Goal: Transaction & Acquisition: Obtain resource

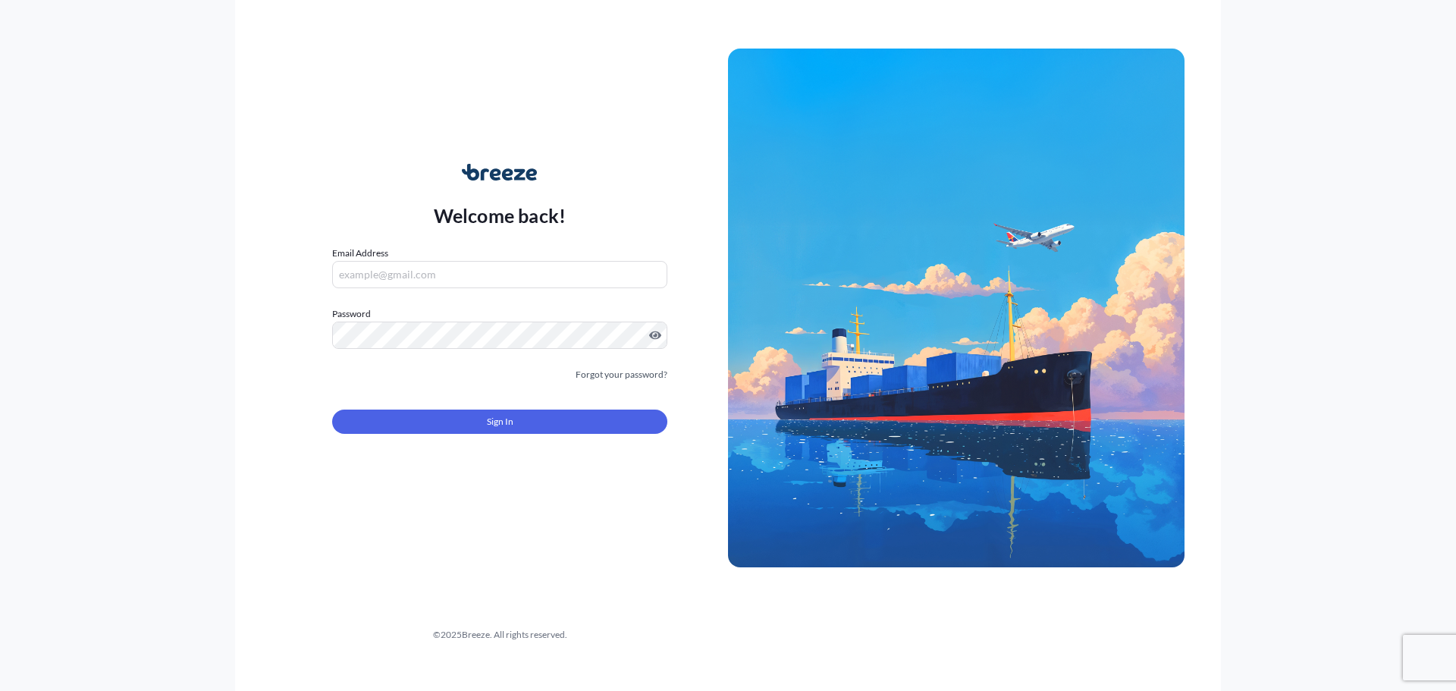
type input "[PERSON_NAME][EMAIL_ADDRESS][PERSON_NAME][DOMAIN_NAME]"
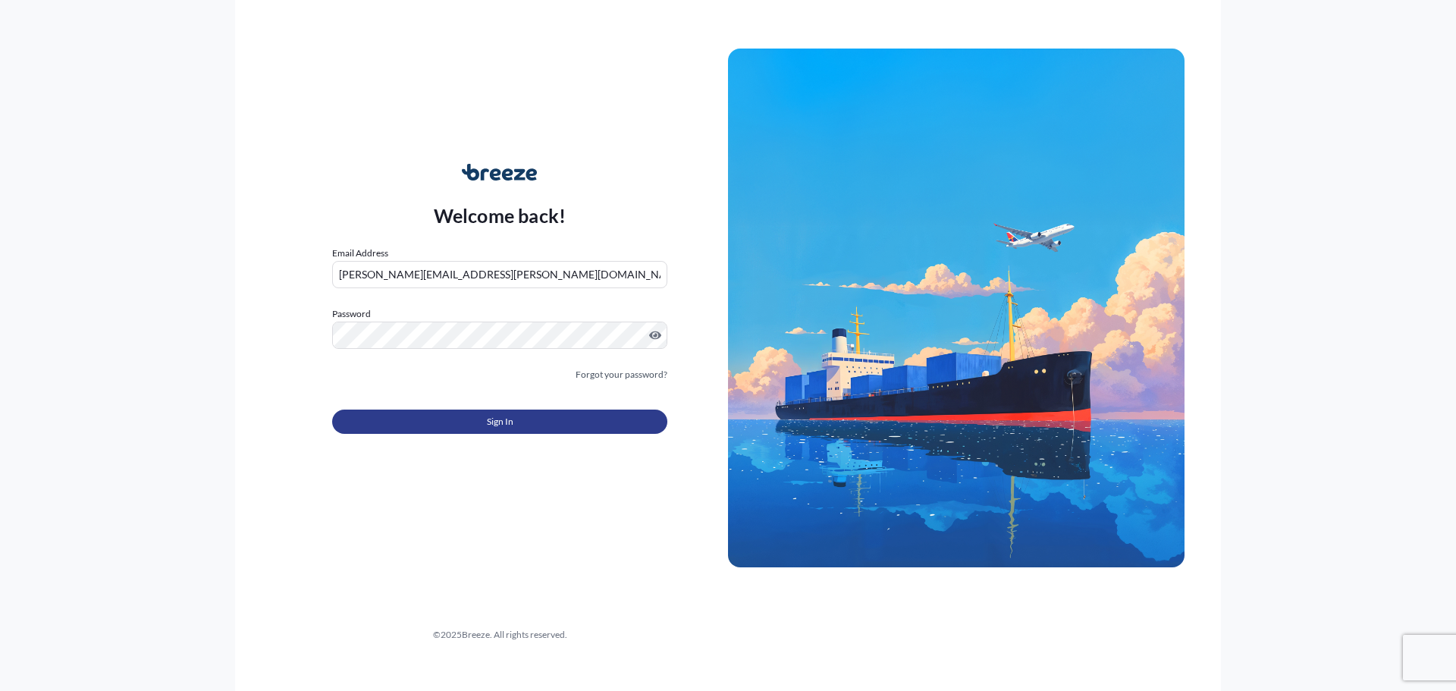
click at [497, 429] on button "Sign In" at bounding box center [499, 422] width 335 height 24
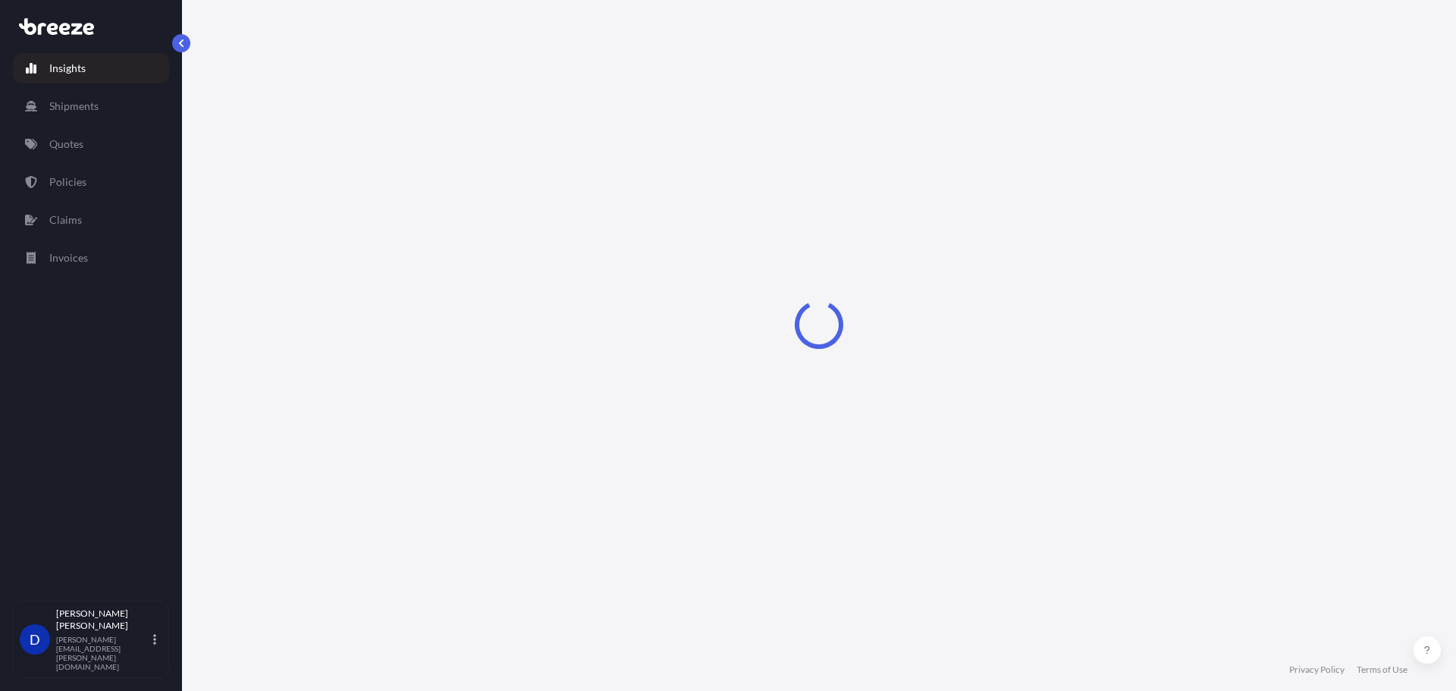
select select "2025"
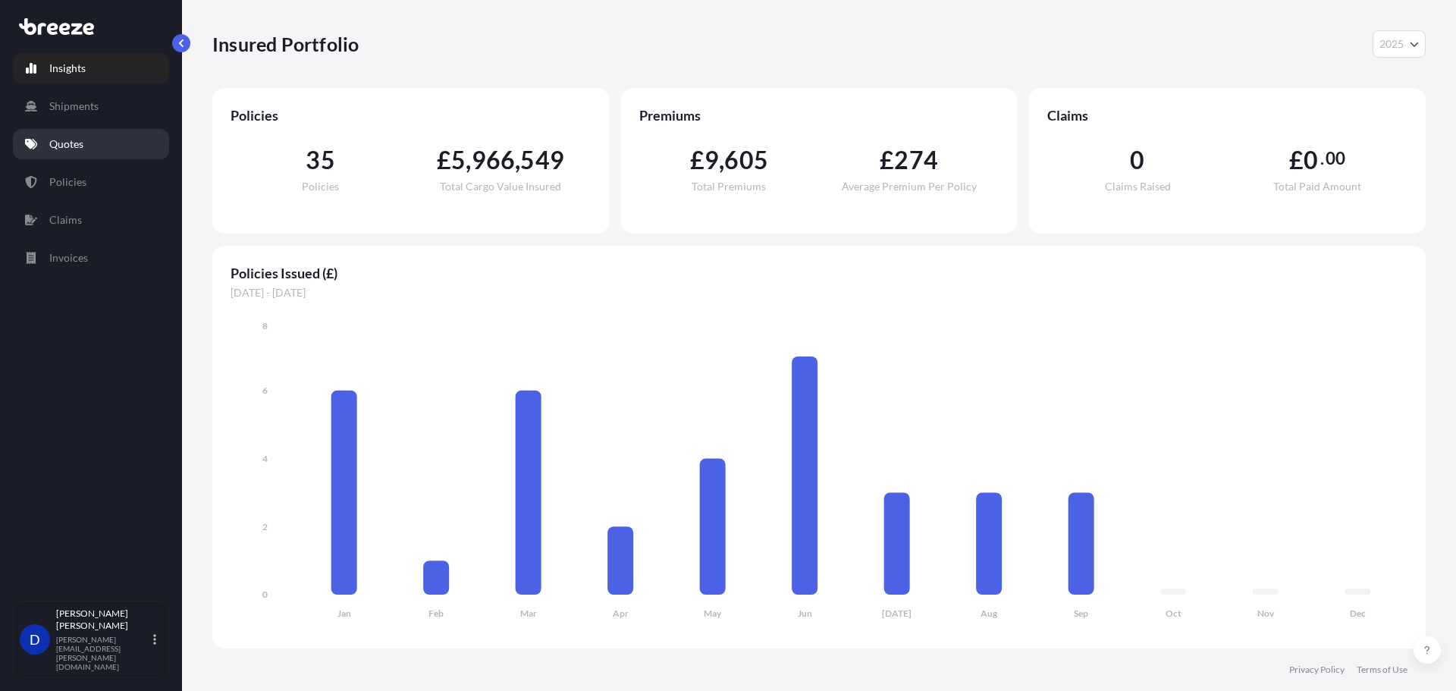
click at [59, 137] on p "Quotes" at bounding box center [66, 144] width 34 height 15
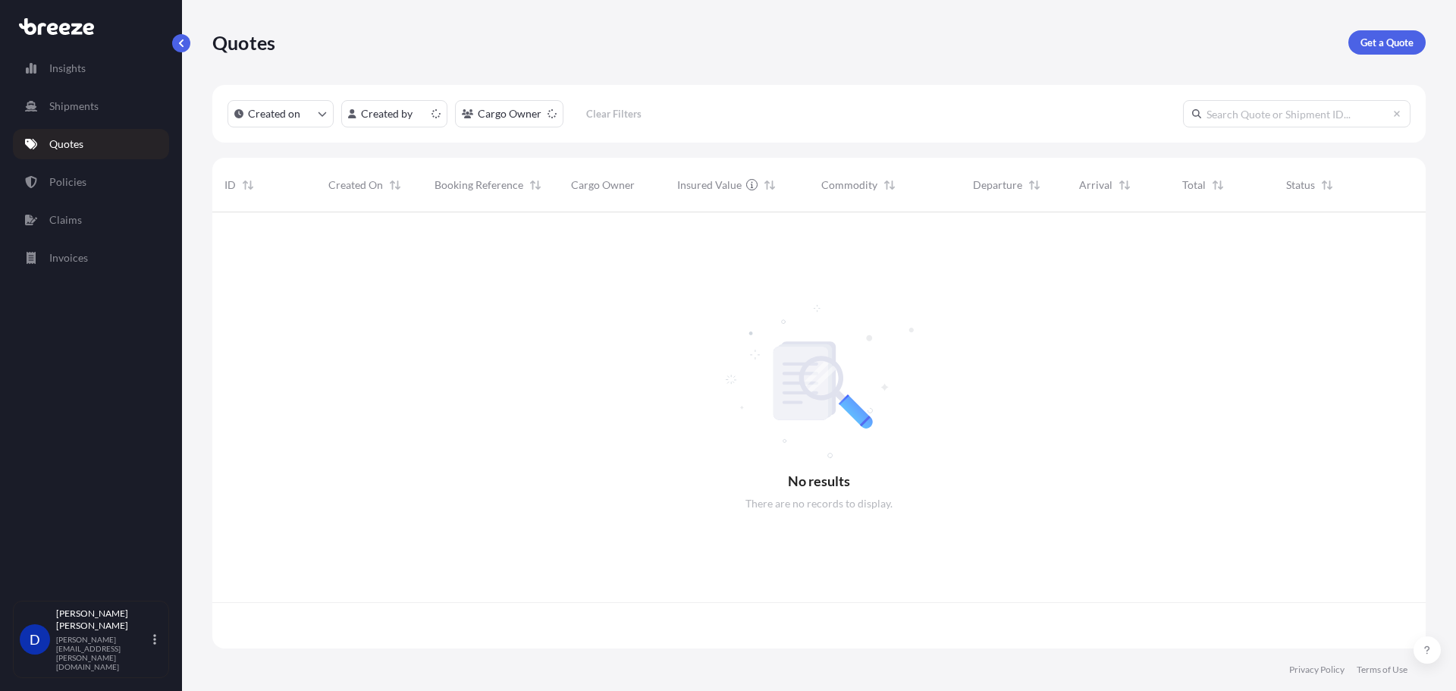
scroll to position [433, 1202]
click at [1374, 45] on p "Get a Quote" at bounding box center [1387, 42] width 53 height 15
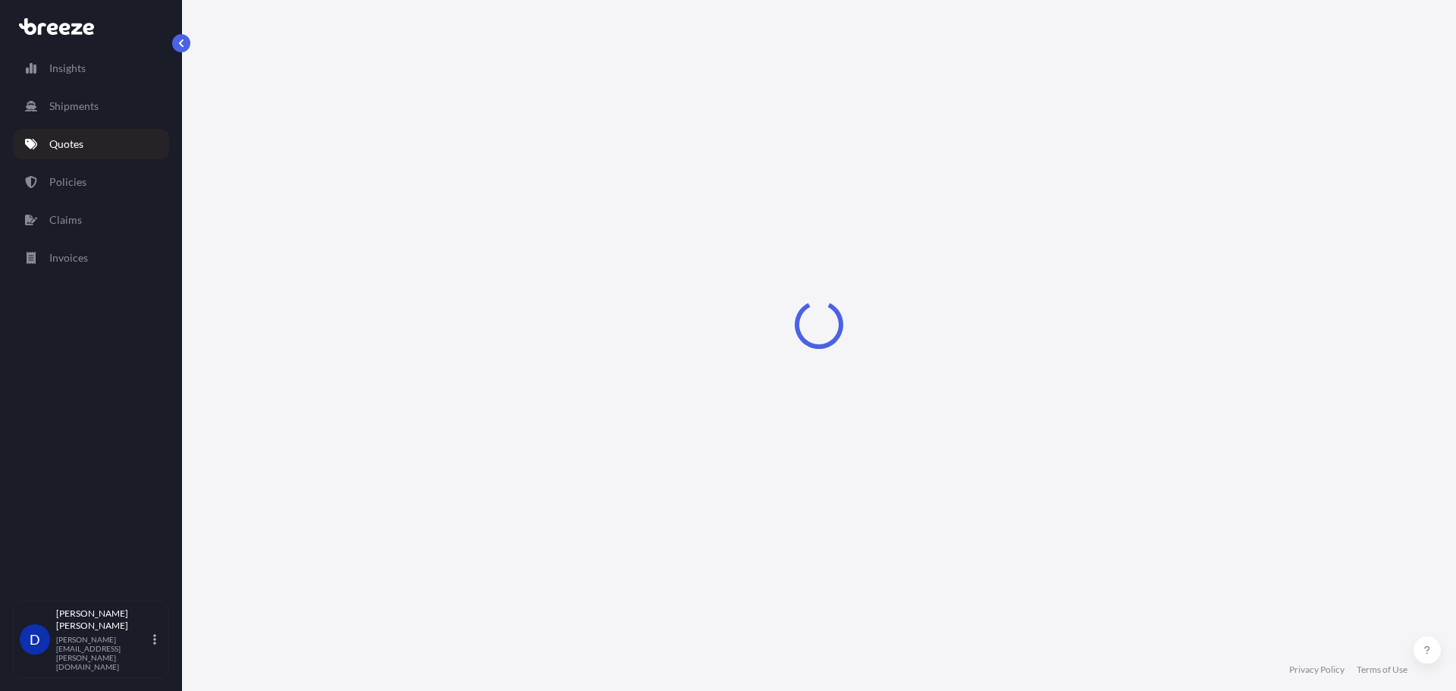
select select "Sea"
select select "1"
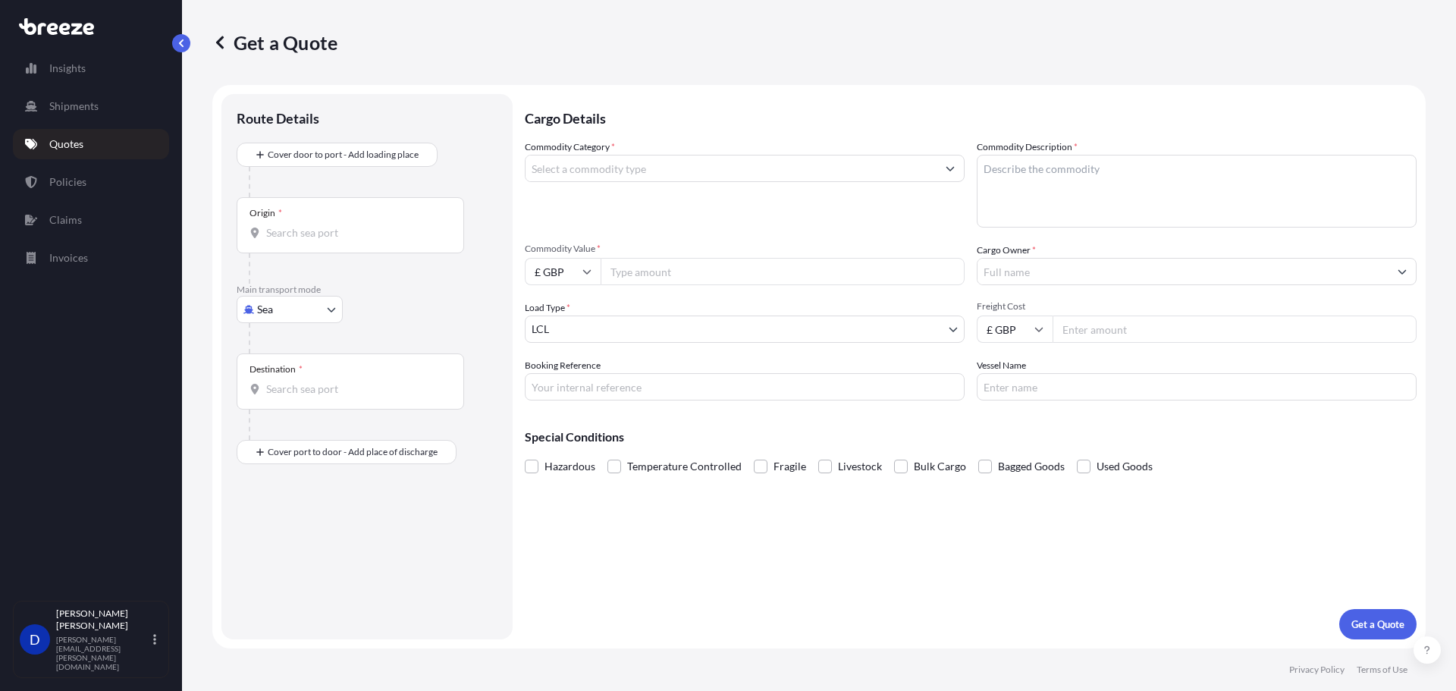
click at [733, 165] on input "Commodity Category *" at bounding box center [731, 168] width 411 height 27
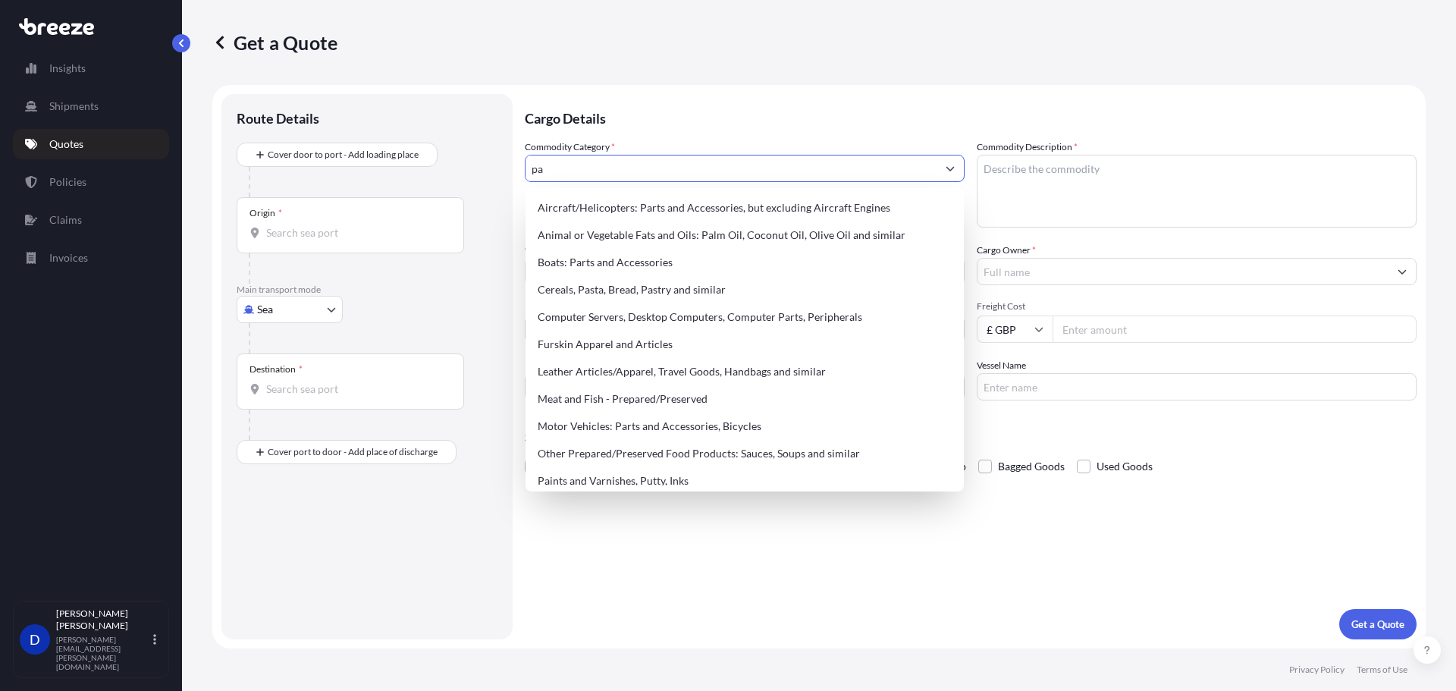
type input "p"
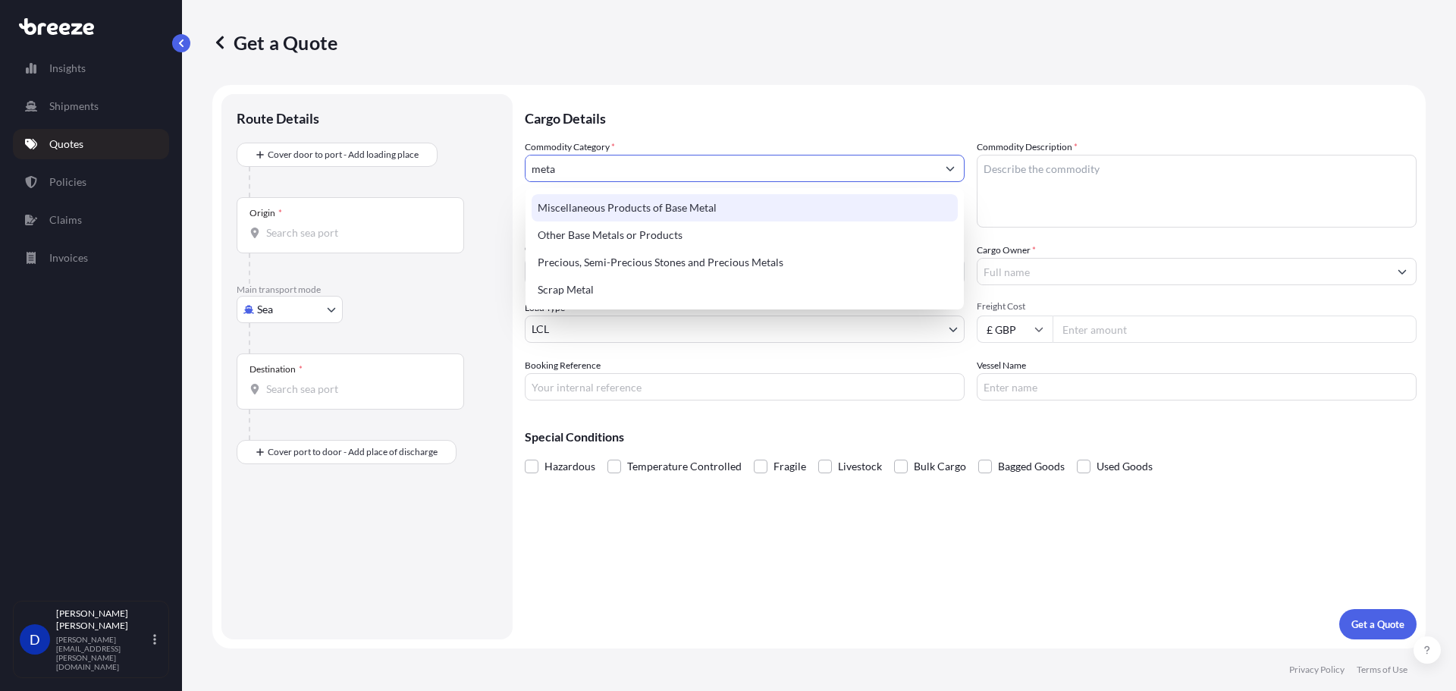
click at [657, 208] on div "Miscellaneous Products of Base Metal" at bounding box center [745, 207] width 426 height 27
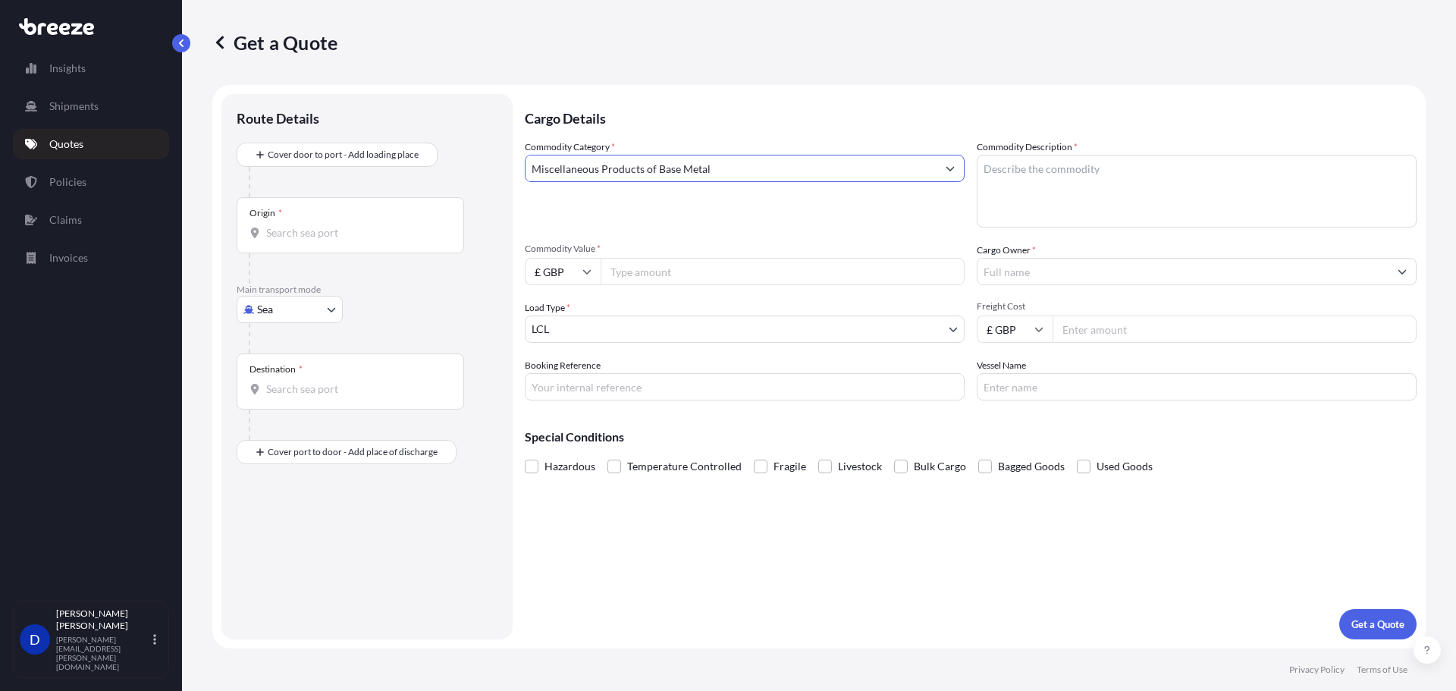
type input "Miscellaneous Products of Base Metal"
click at [1063, 170] on textarea "Commodity Description *" at bounding box center [1197, 191] width 440 height 73
type textarea "C"
type textarea "Drums, Cans Jericans and peli cases"
click at [745, 275] on input "Commodity Value *" at bounding box center [783, 271] width 364 height 27
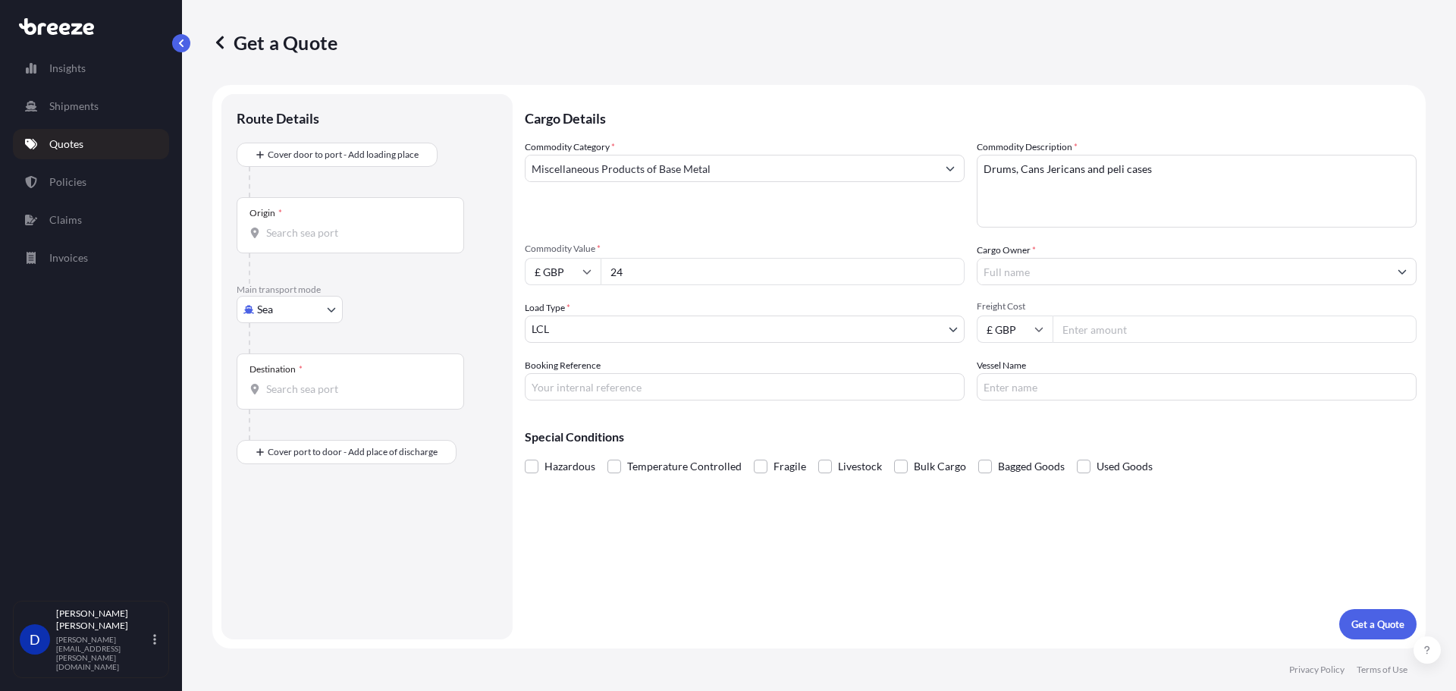
type input "2"
type input "3225.0"
click at [313, 306] on body "Insights Shipments Quotes Policies Claims Invoices D [PERSON_NAME] [PERSON_NAME…" at bounding box center [728, 345] width 1456 height 691
click at [307, 372] on div "Air" at bounding box center [290, 376] width 94 height 27
select select "Air"
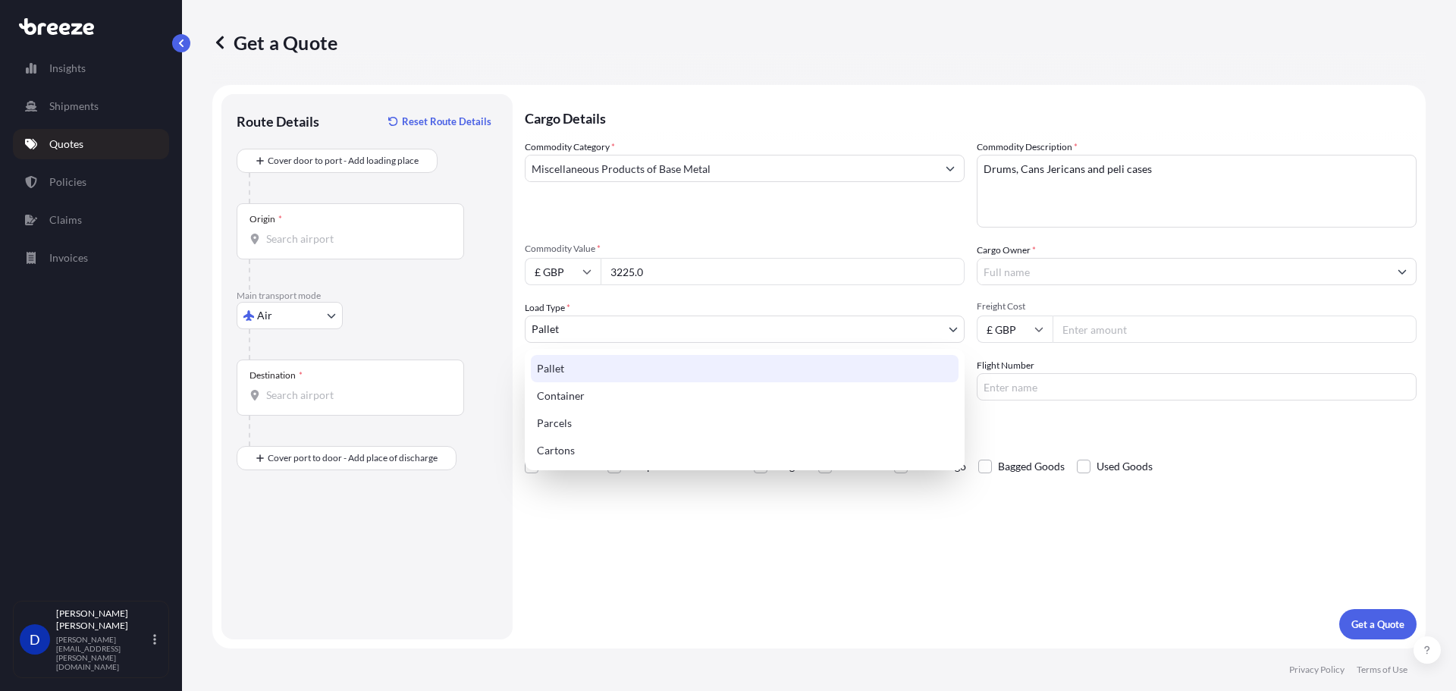
click at [645, 319] on body "Insights Shipments Quotes Policies Claims Invoices D [PERSON_NAME] [PERSON_NAME…" at bounding box center [728, 345] width 1456 height 691
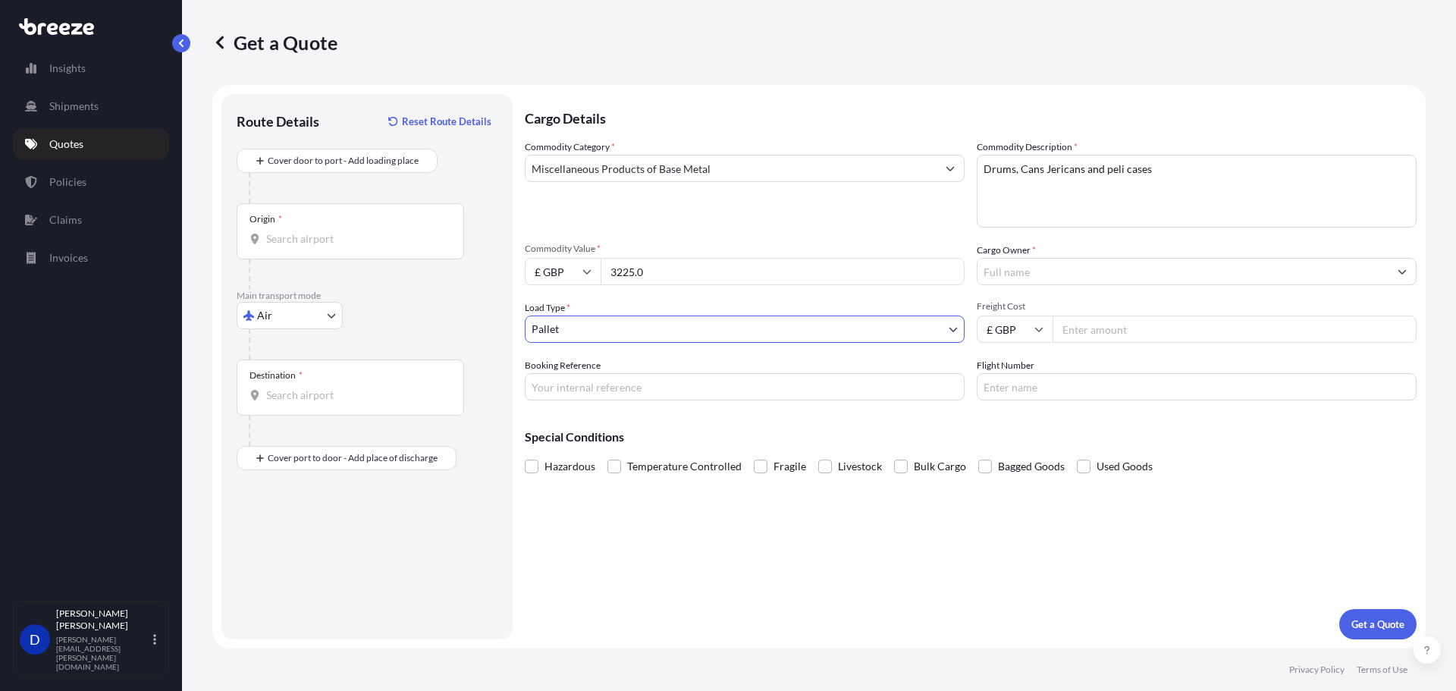
click at [1132, 310] on span "Freight Cost" at bounding box center [1197, 306] width 440 height 12
click at [1132, 316] on input "Freight Cost" at bounding box center [1235, 329] width 364 height 27
click at [1136, 325] on input "Freight Cost" at bounding box center [1235, 329] width 364 height 27
click at [595, 280] on div "£ GBP 3225.0" at bounding box center [745, 271] width 440 height 27
click at [1141, 332] on input "Freight Cost" at bounding box center [1235, 329] width 364 height 27
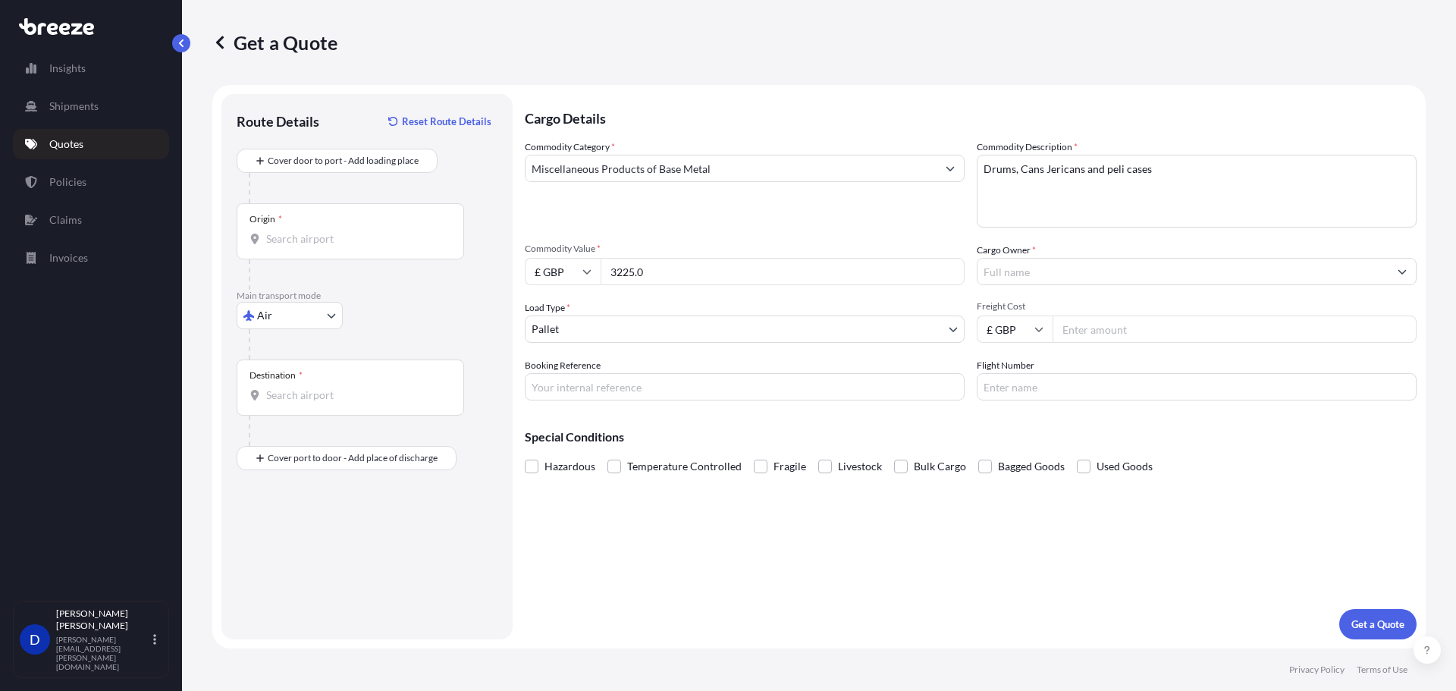
paste input "3225.0"
type input "3225.0"
drag, startPoint x: 664, startPoint y: 268, endPoint x: 430, endPoint y: 262, distance: 234.4
click at [430, 263] on form "Route Details Reset Route Details Cover door to port - Add loading place Place …" at bounding box center [819, 367] width 1214 height 564
type input "4792"
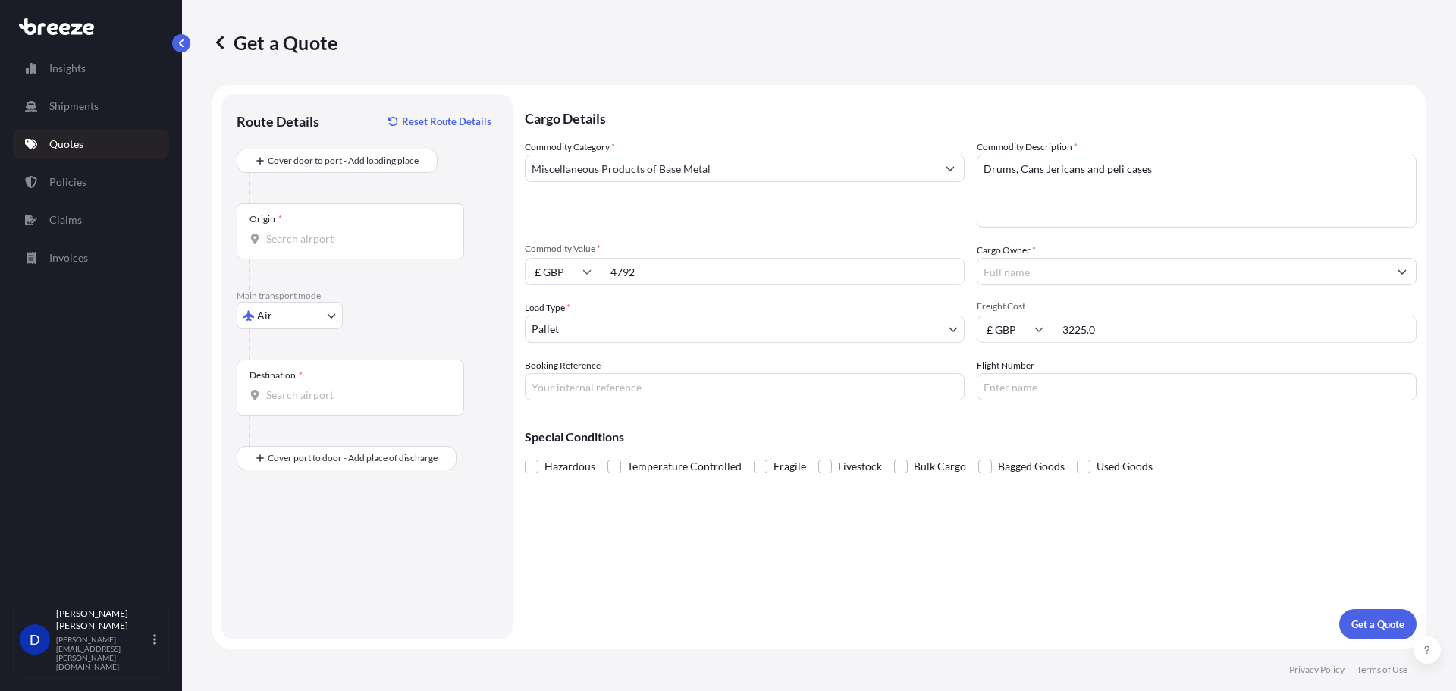
click at [356, 397] on input "Destination *" at bounding box center [355, 395] width 179 height 15
click at [339, 240] on input "Origin *" at bounding box center [355, 238] width 179 height 15
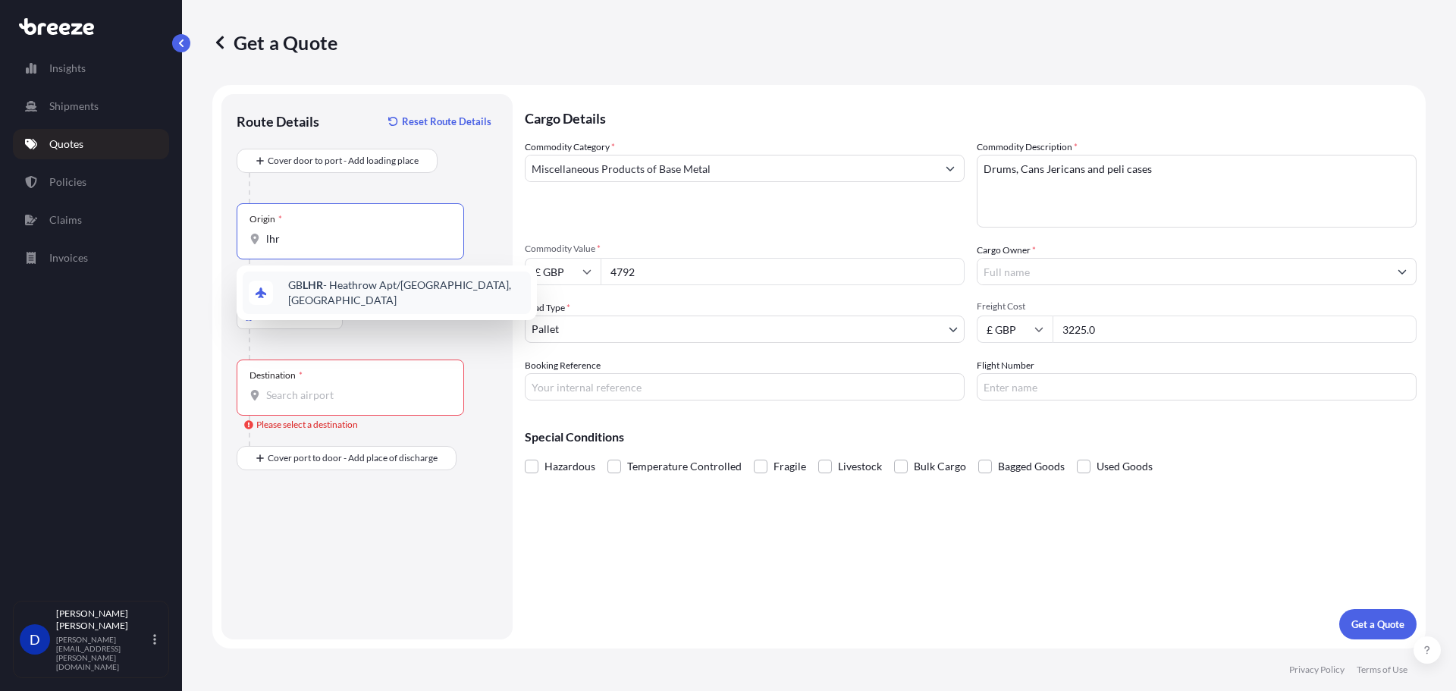
click at [293, 287] on span "GB LHR - Heathrow Apt/[GEOGRAPHIC_DATA], [GEOGRAPHIC_DATA]" at bounding box center [406, 293] width 237 height 30
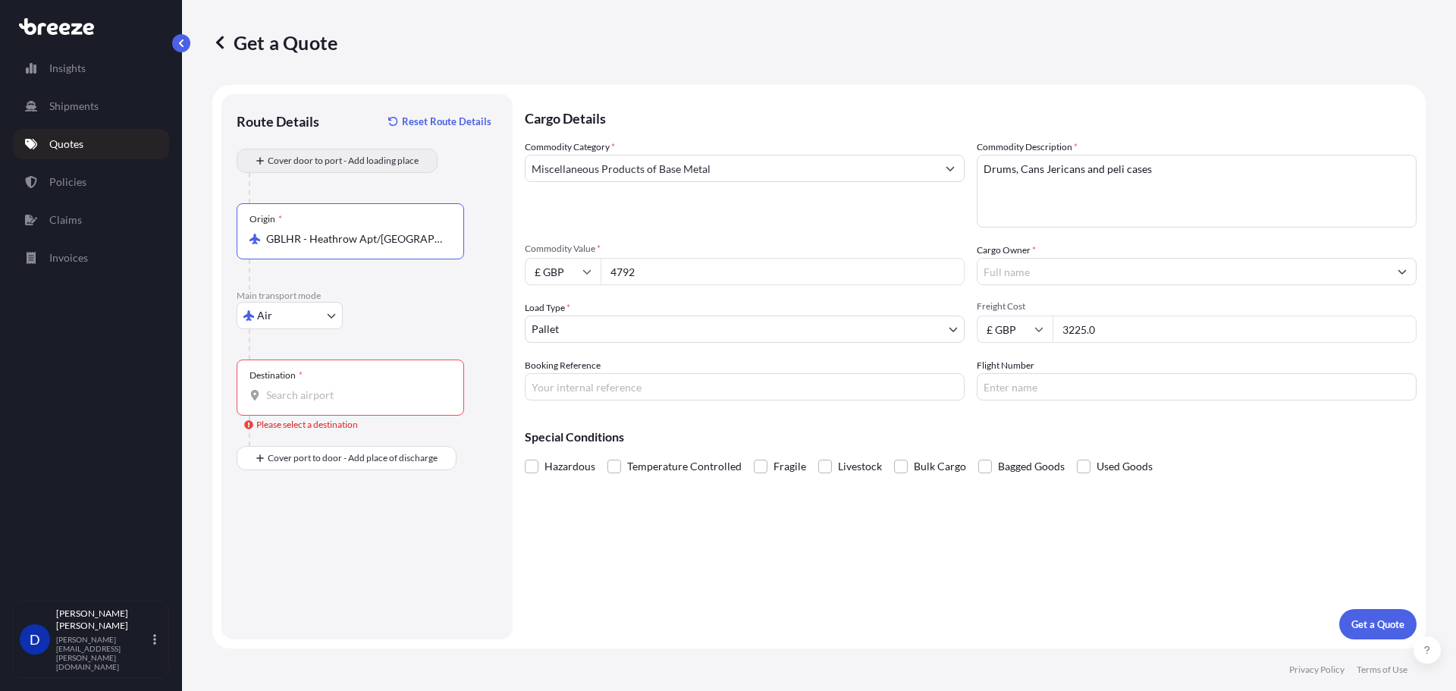
type input "GBLHR - Heathrow Apt/[GEOGRAPHIC_DATA], [GEOGRAPHIC_DATA]"
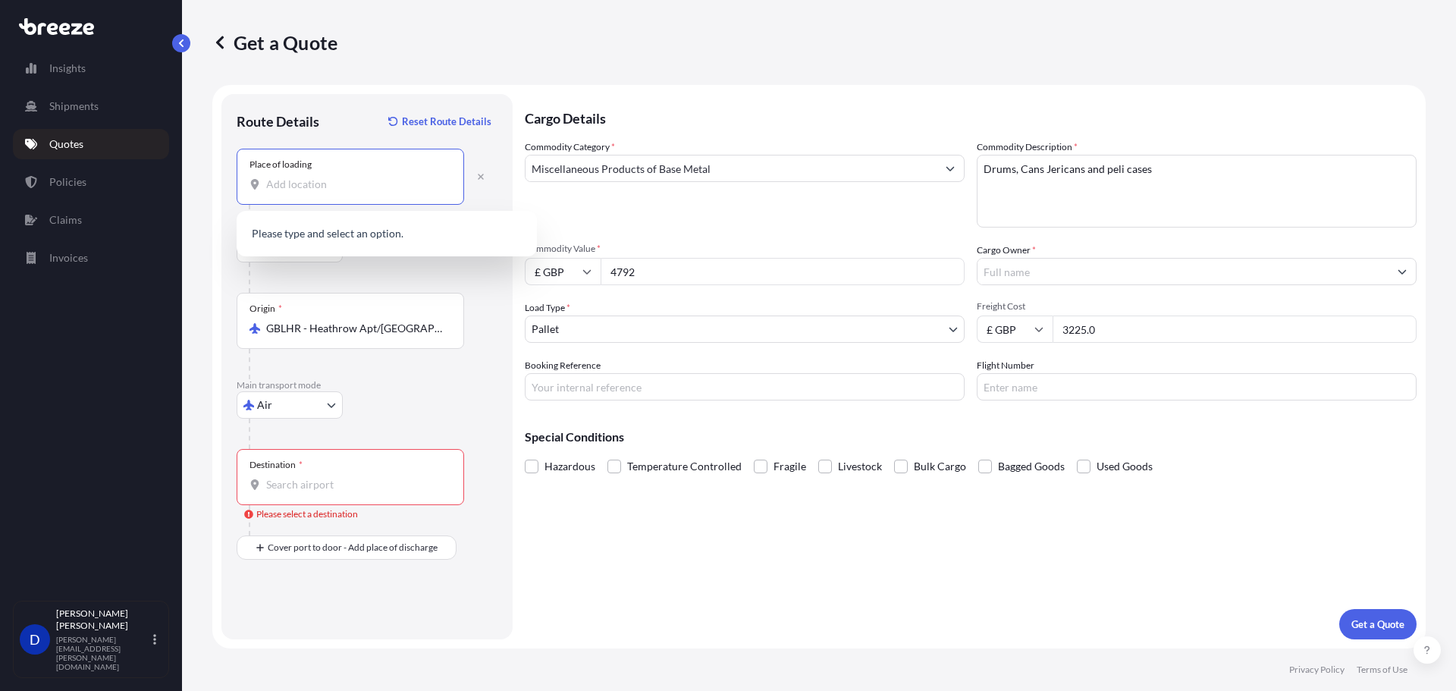
click at [306, 187] on input "Place of loading" at bounding box center [355, 184] width 179 height 15
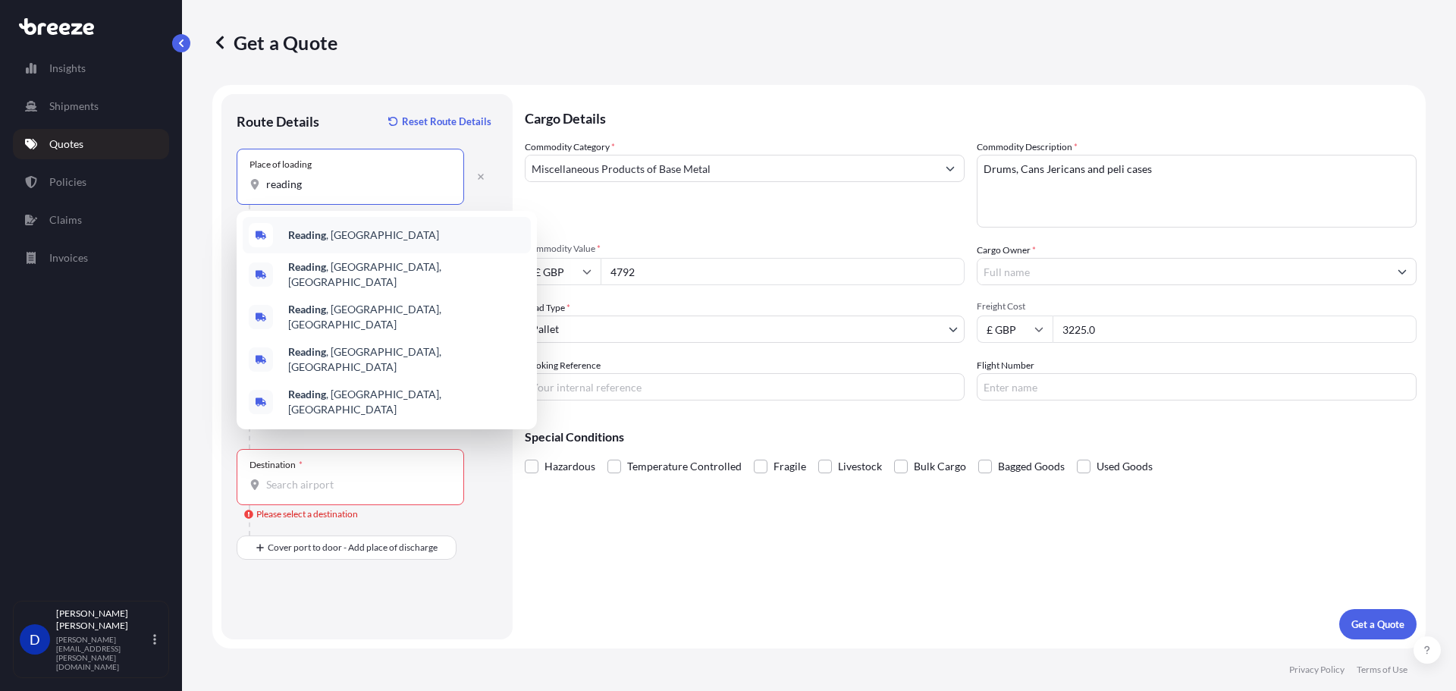
click at [326, 234] on b "Reading" at bounding box center [307, 234] width 38 height 13
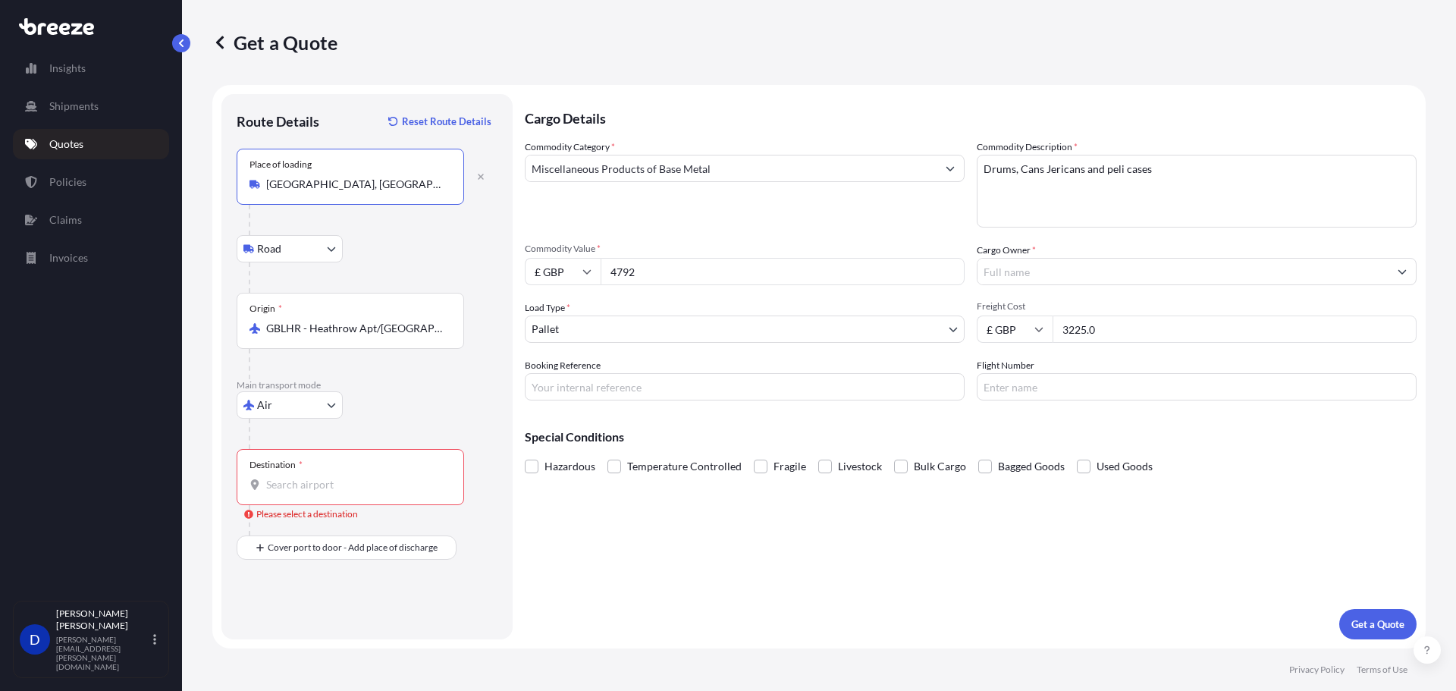
type input "[GEOGRAPHIC_DATA], [GEOGRAPHIC_DATA]"
click at [299, 471] on div "Destination *" at bounding box center [351, 477] width 228 height 56
click at [299, 477] on input "Destination * Please select a destination" at bounding box center [355, 484] width 179 height 15
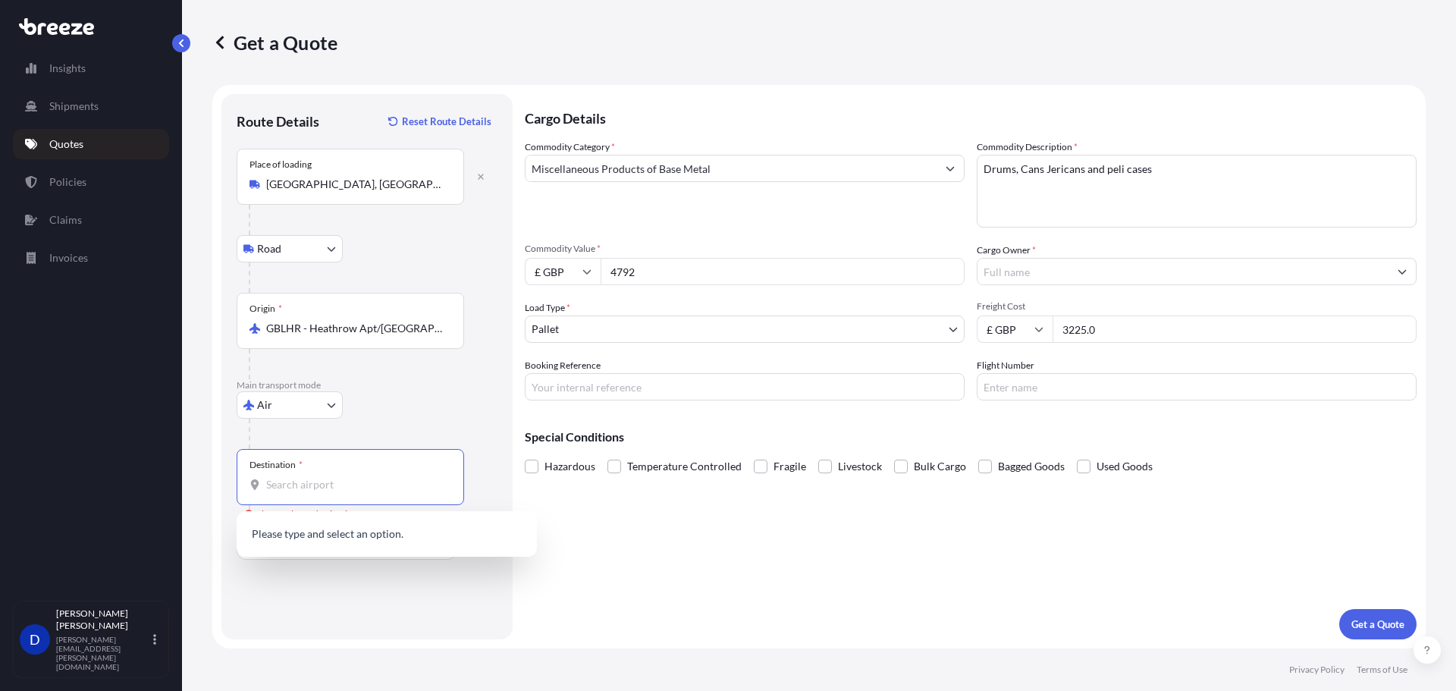
type input "L"
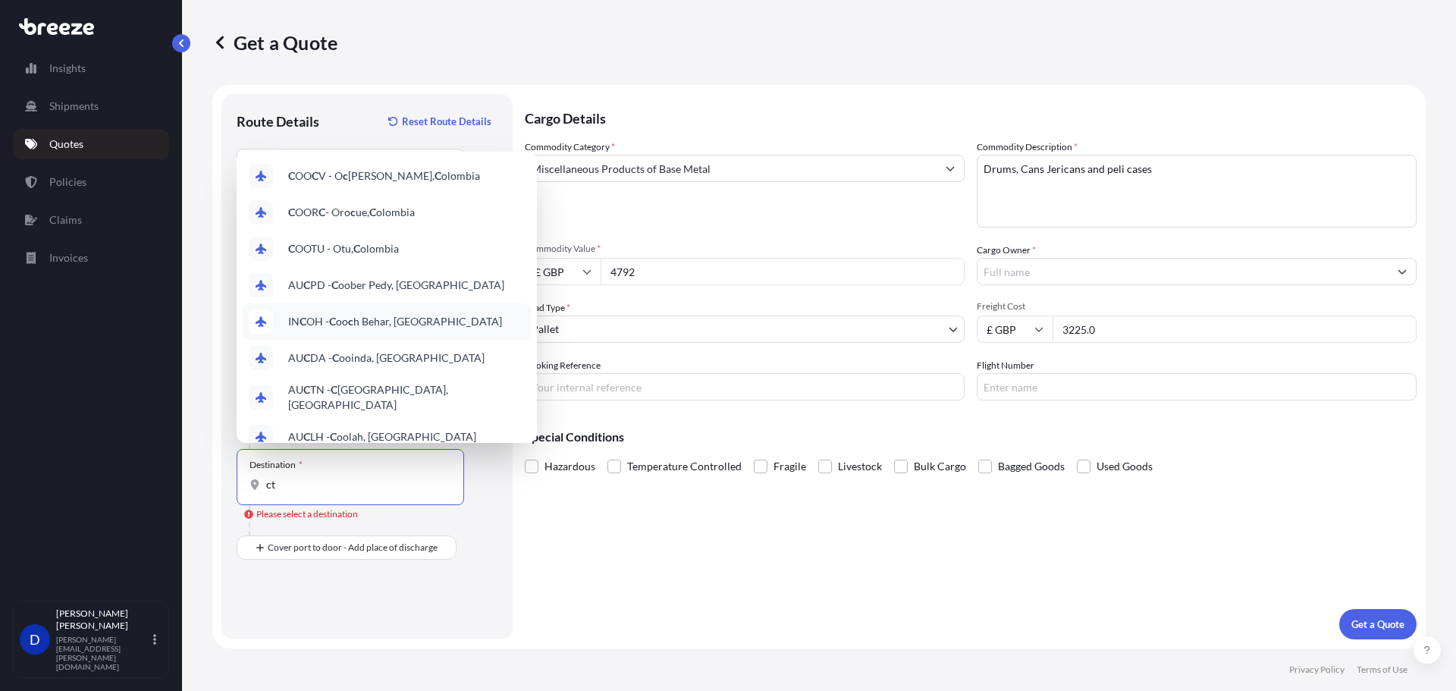
type input "c"
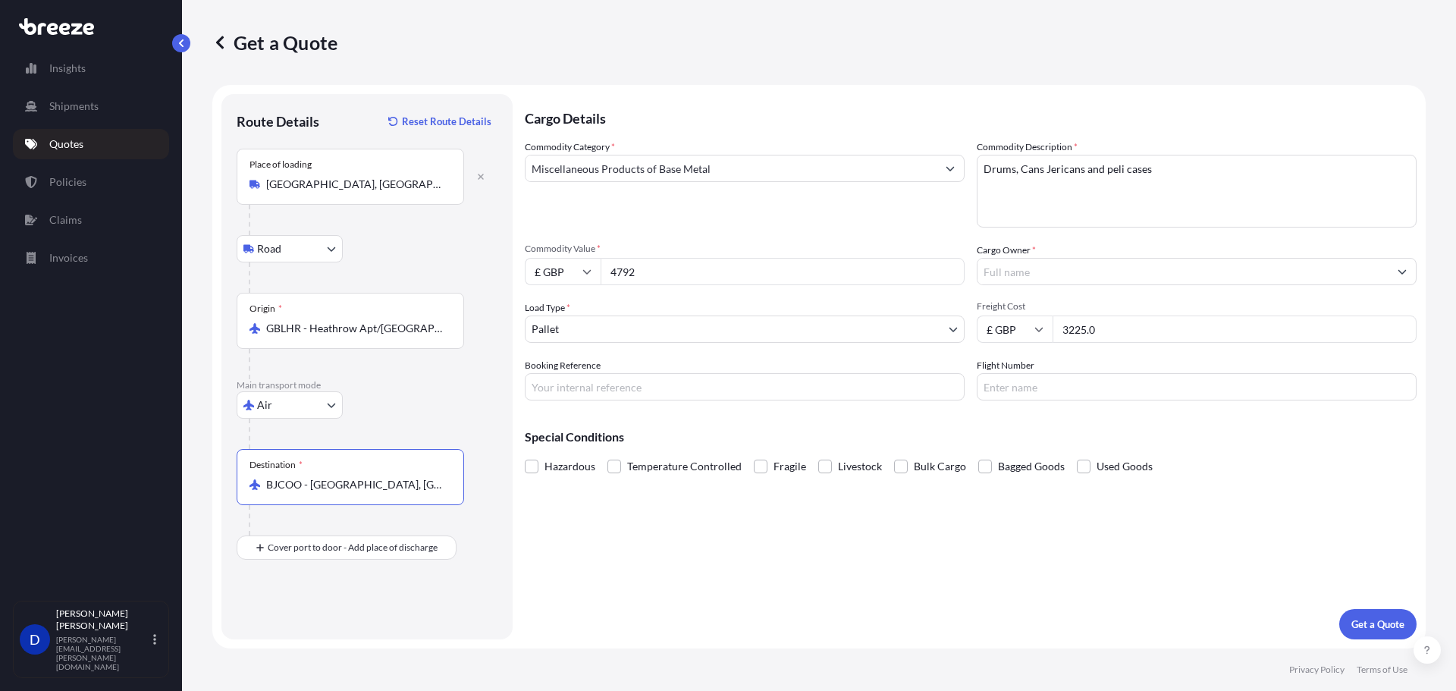
type input "BJCOO - [GEOGRAPHIC_DATA], [GEOGRAPHIC_DATA]"
click at [1032, 279] on input "Cargo Owner *" at bounding box center [1183, 271] width 411 height 27
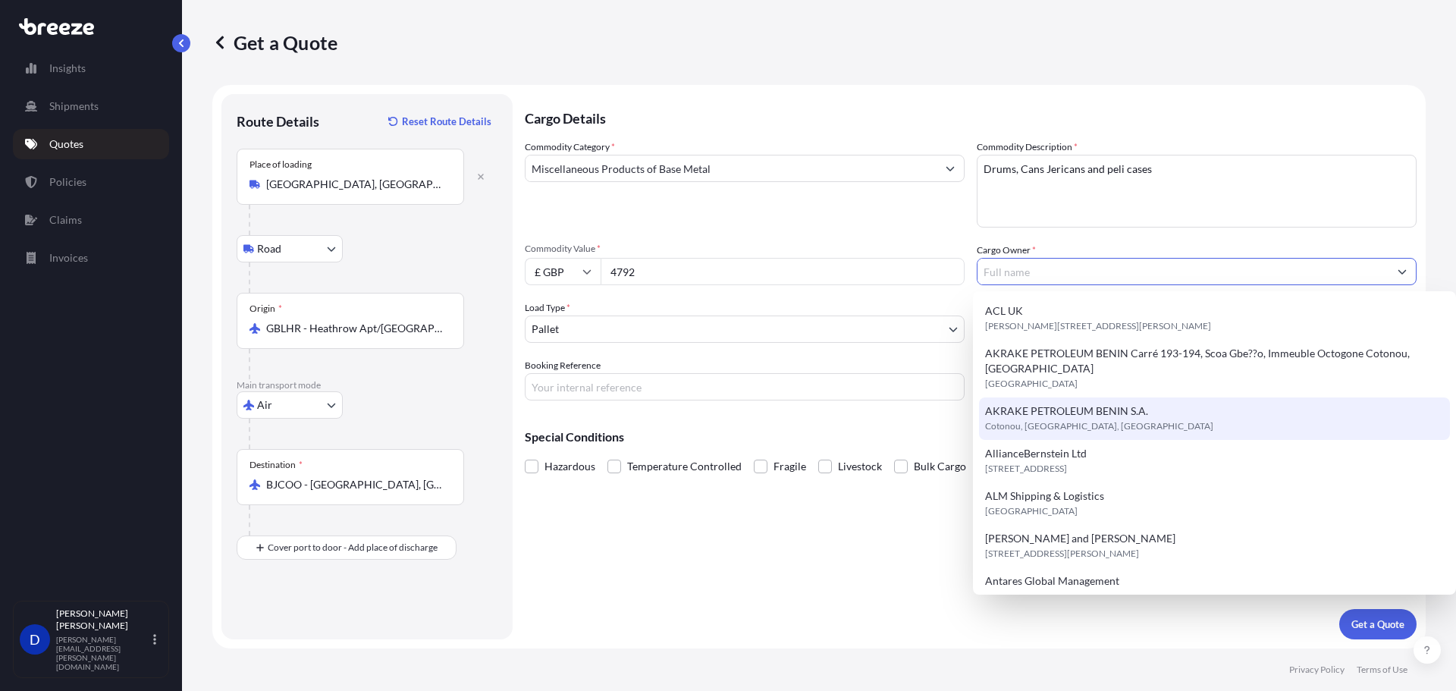
click at [1079, 404] on span "AKRAKE PETROLEUM BENIN S.A." at bounding box center [1066, 411] width 163 height 15
type input "AKRAKE PETROLEUM BENIN S.A."
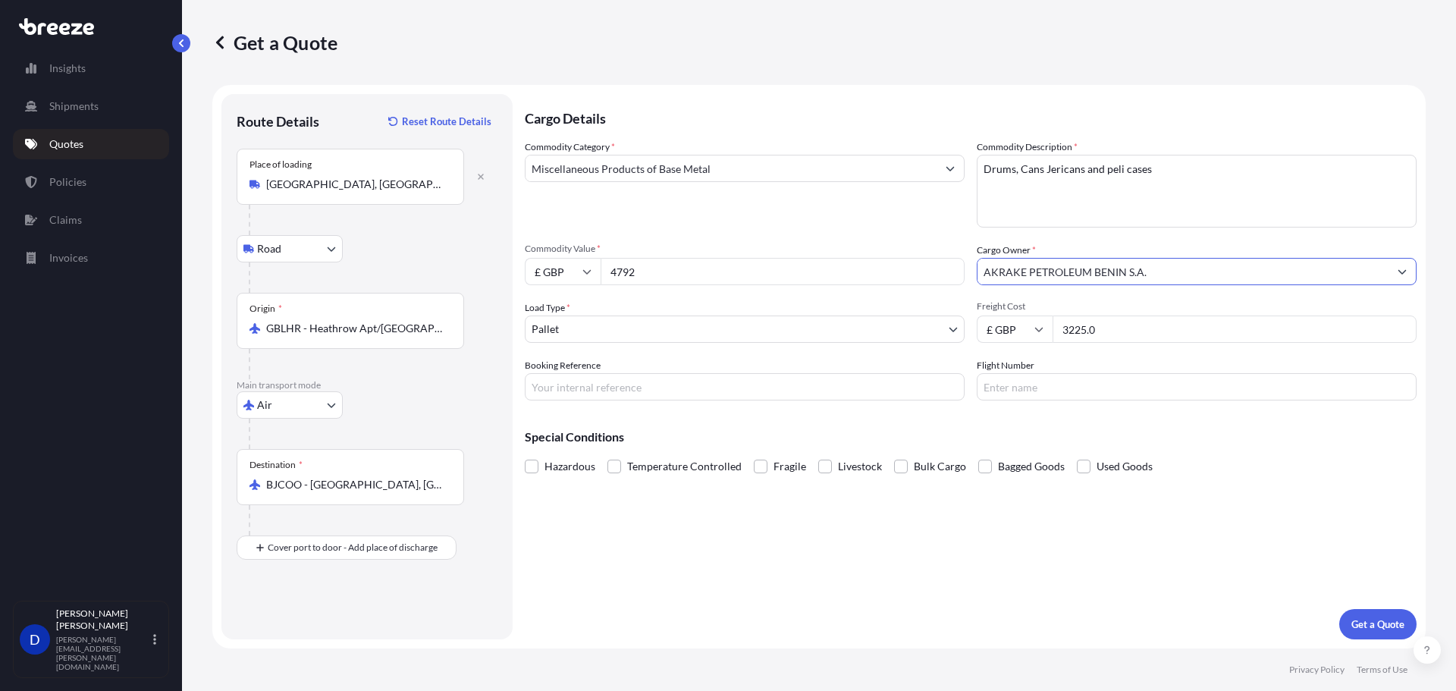
click at [1028, 589] on div "Cargo Details Commodity Category * Miscellaneous Products of Base Metal Commodi…" at bounding box center [971, 366] width 892 height 545
click at [1371, 620] on p "Get a Quote" at bounding box center [1378, 624] width 53 height 15
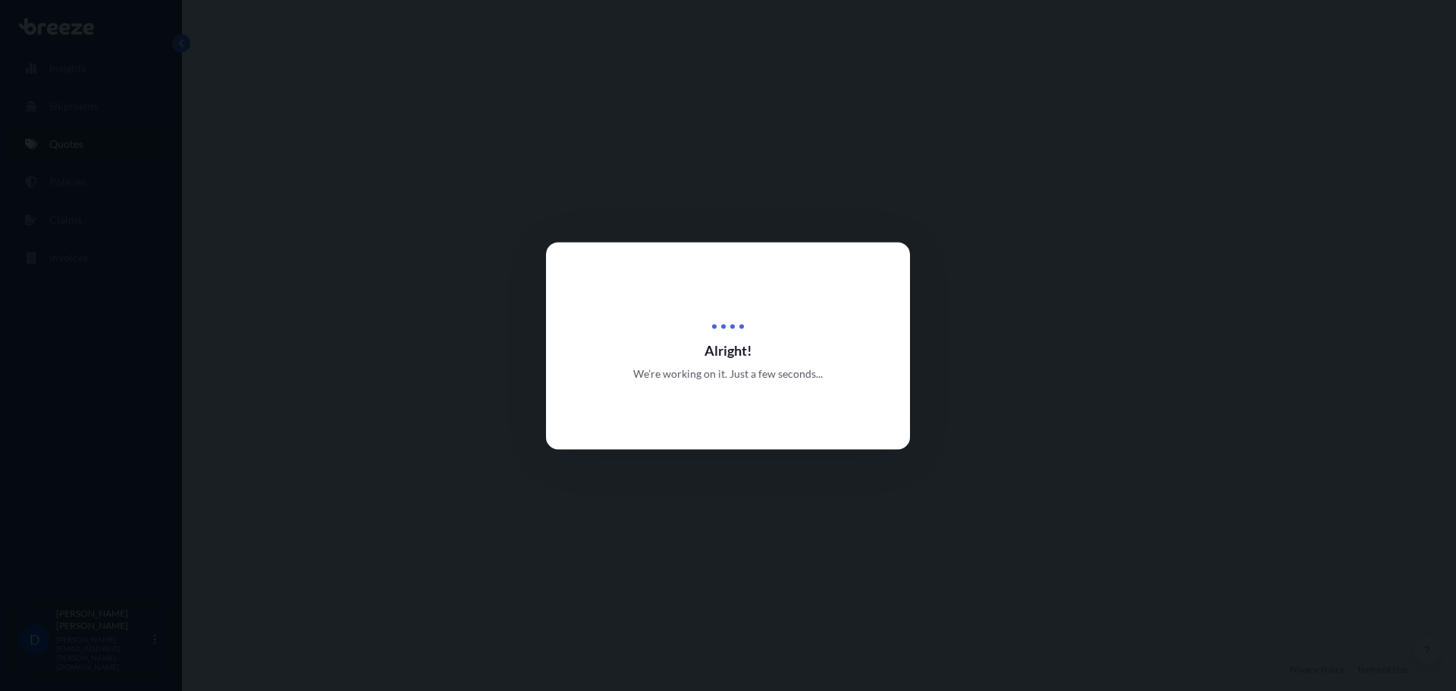
select select "Road"
select select "Air"
select select "1"
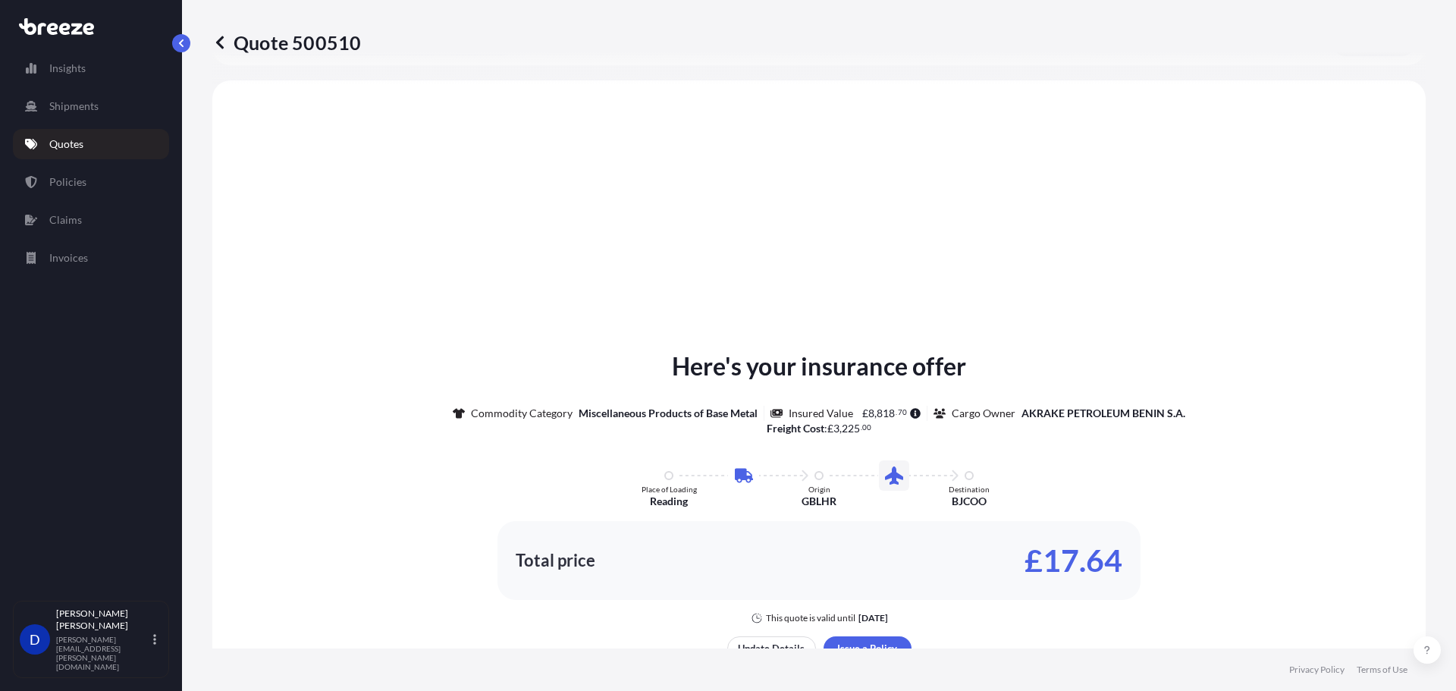
scroll to position [517, 0]
